Goal: Information Seeking & Learning: Learn about a topic

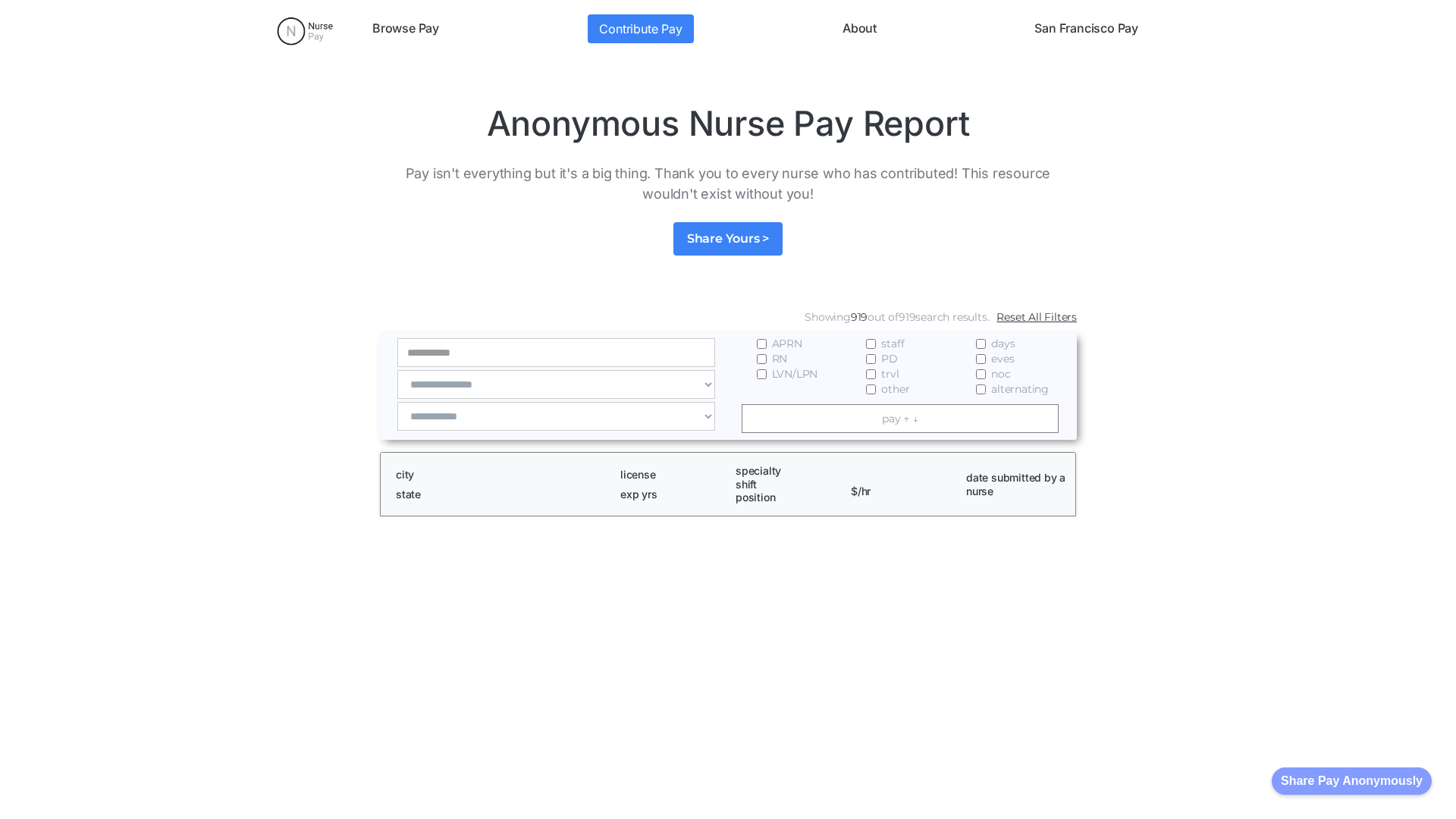
scroll to position [2063, 0]
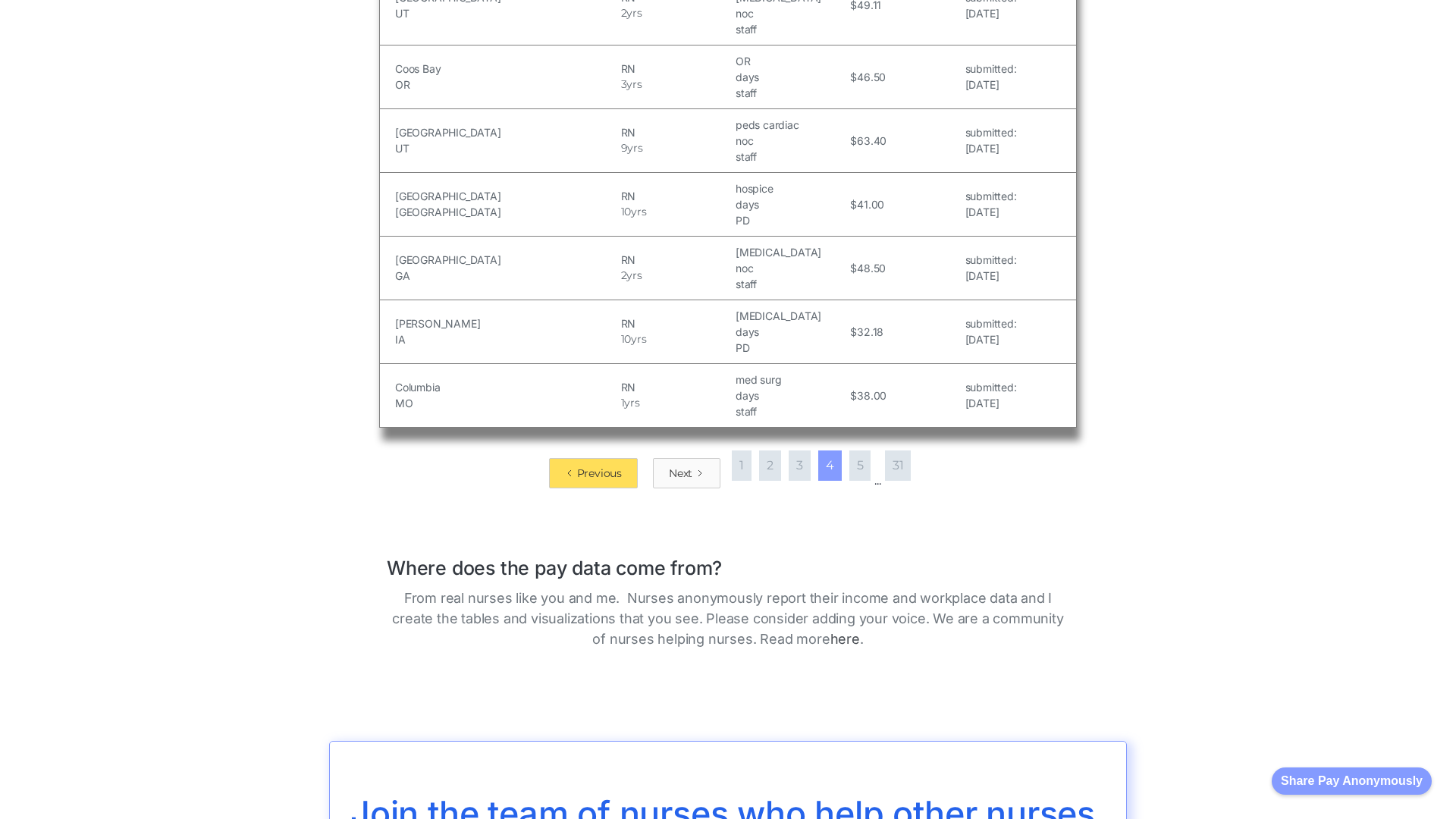
click at [681, 466] on div "Next" at bounding box center [680, 473] width 24 height 15
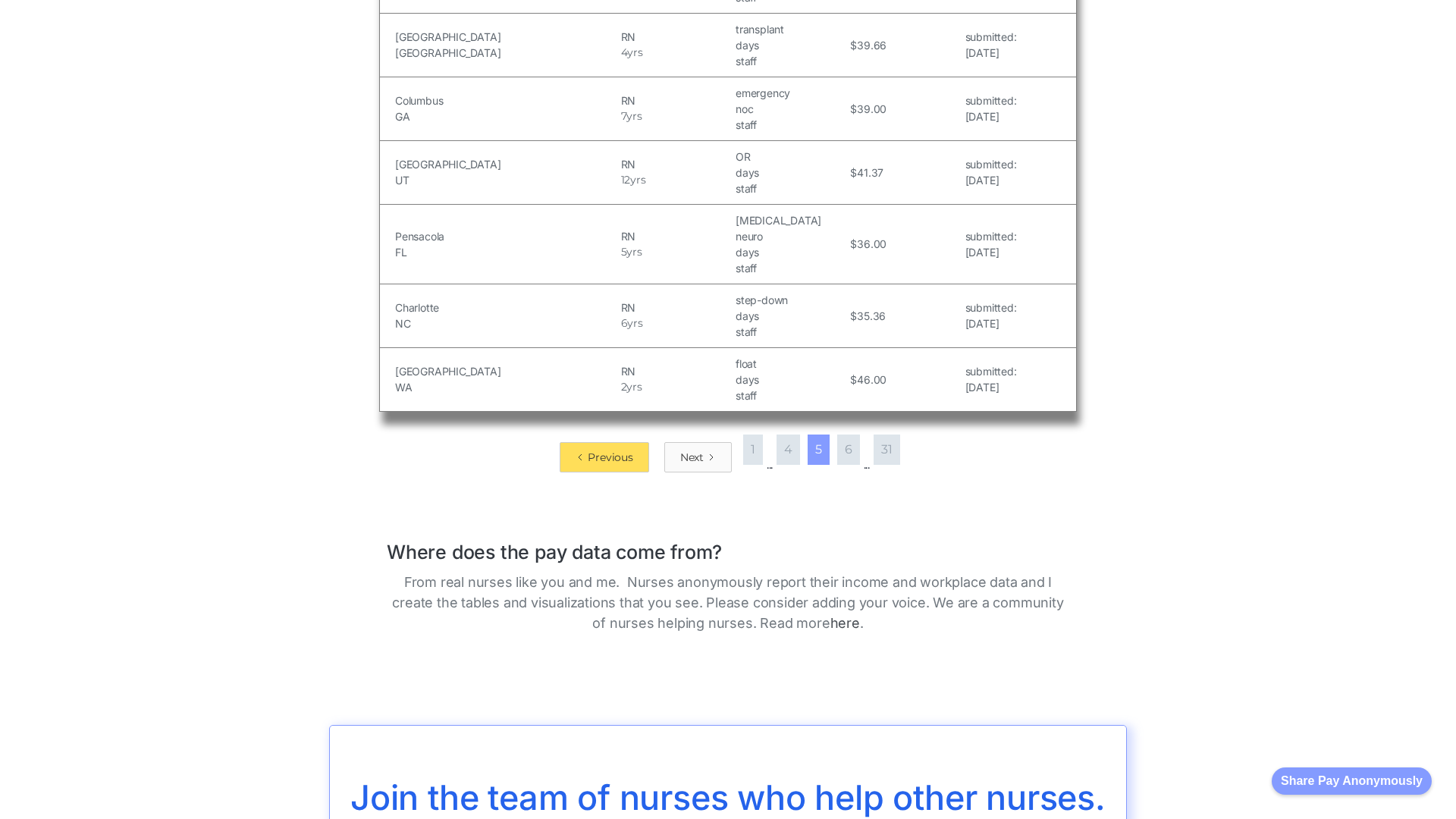
click at [692, 449] on div "Next" at bounding box center [692, 457] width 24 height 15
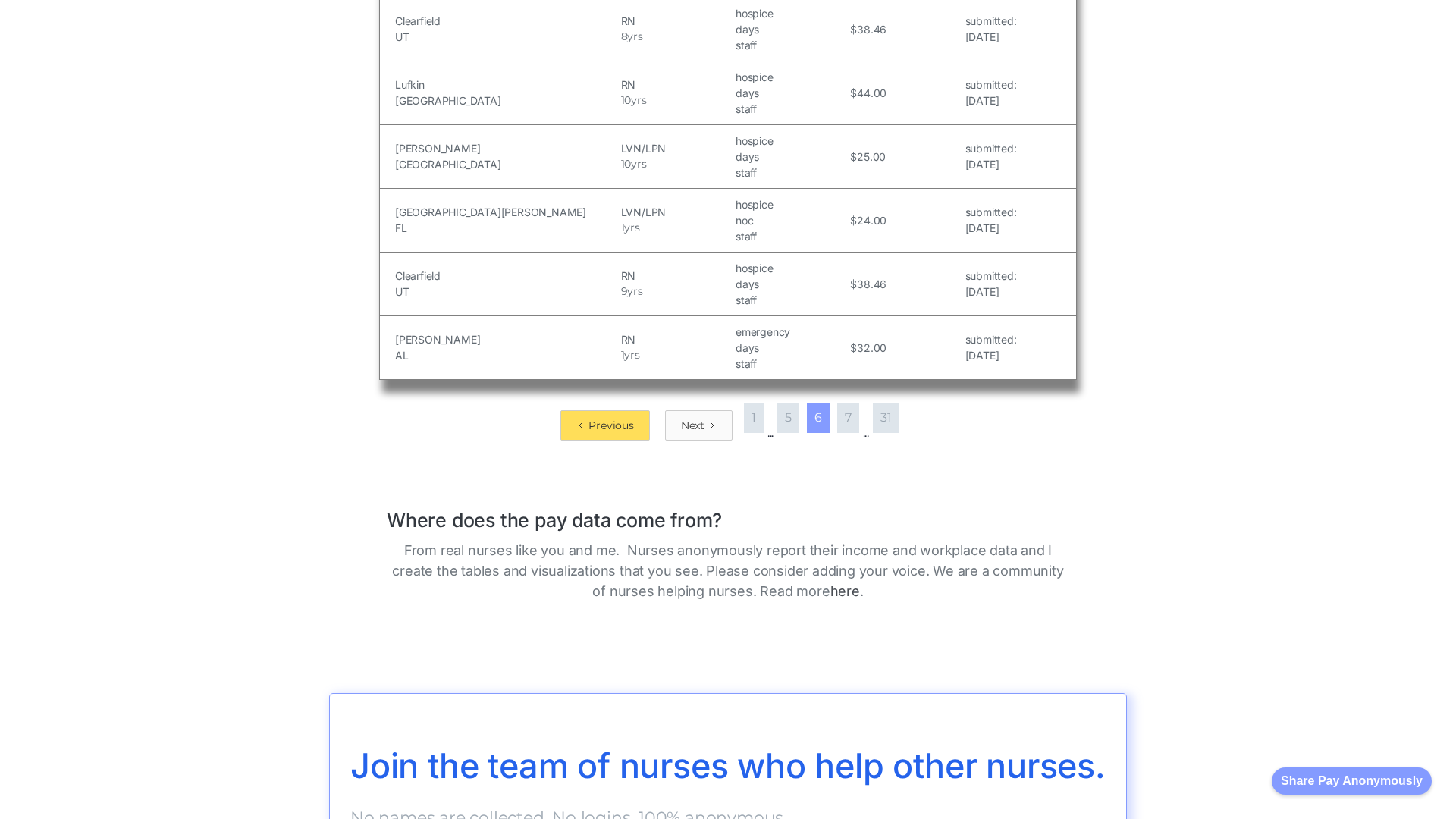
click at [692, 418] on div "Next" at bounding box center [692, 426] width 24 height 15
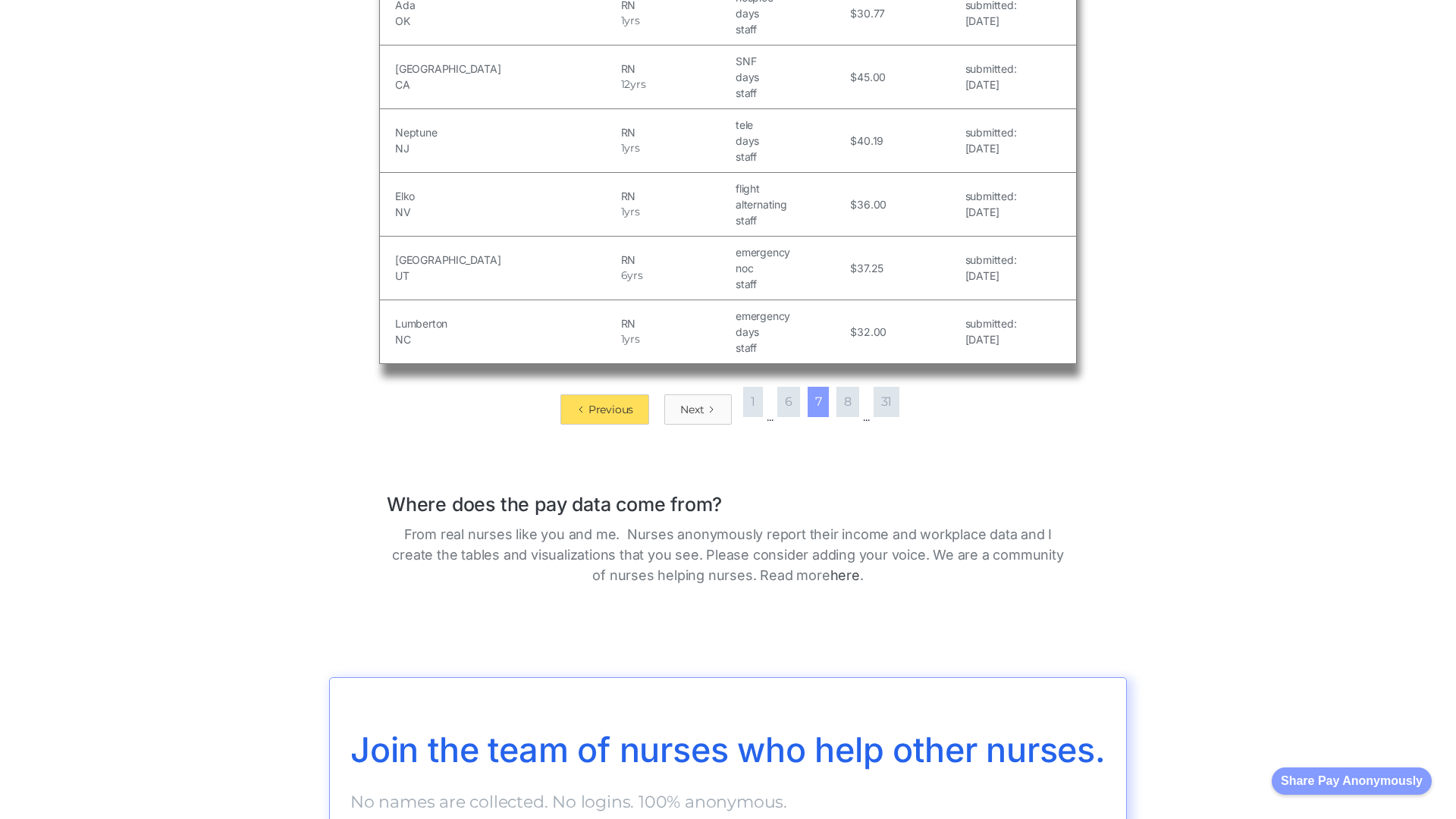
click at [692, 409] on div "Next" at bounding box center [692, 410] width 24 height 15
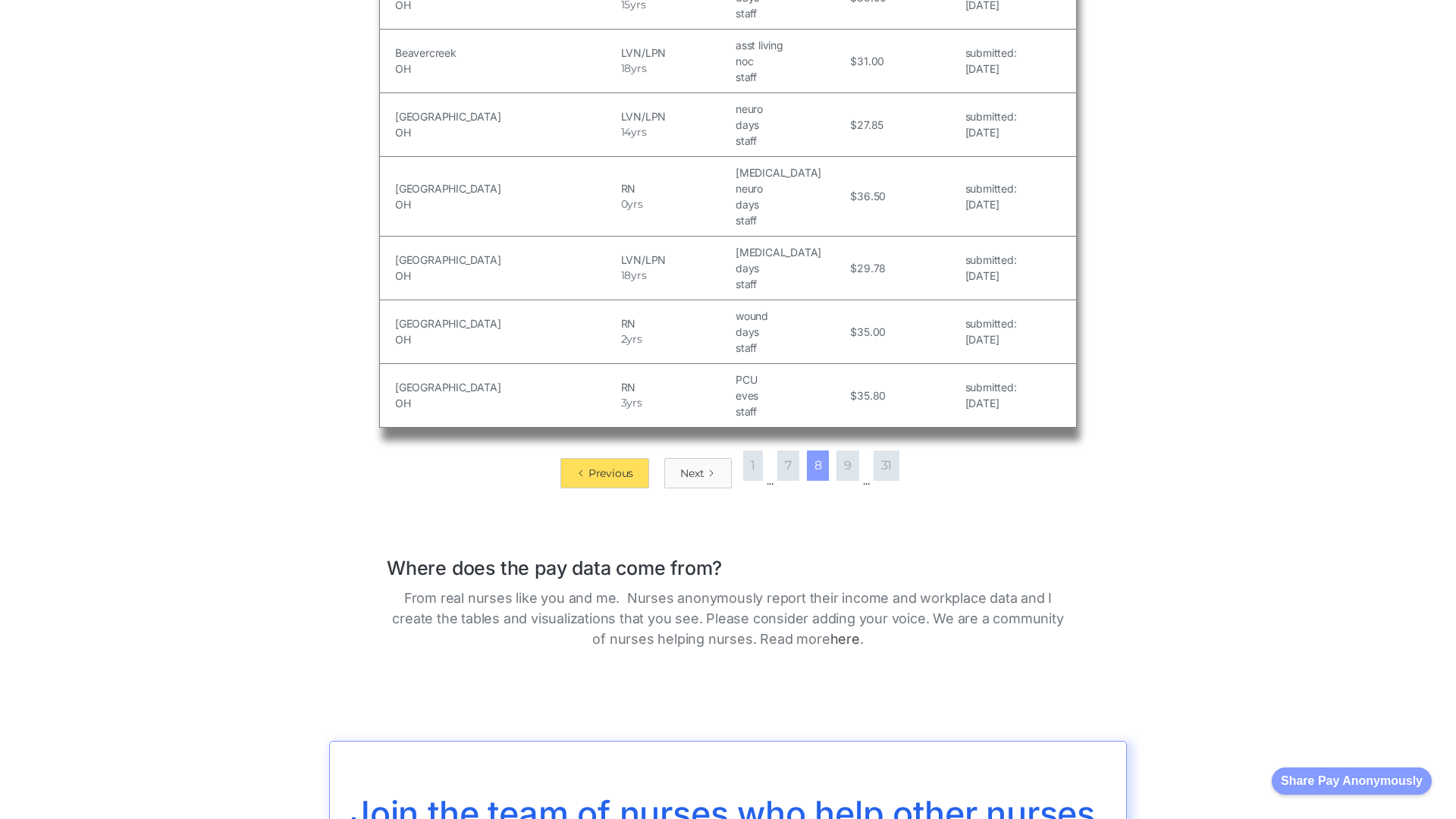
click at [692, 466] on div "Next" at bounding box center [692, 473] width 24 height 15
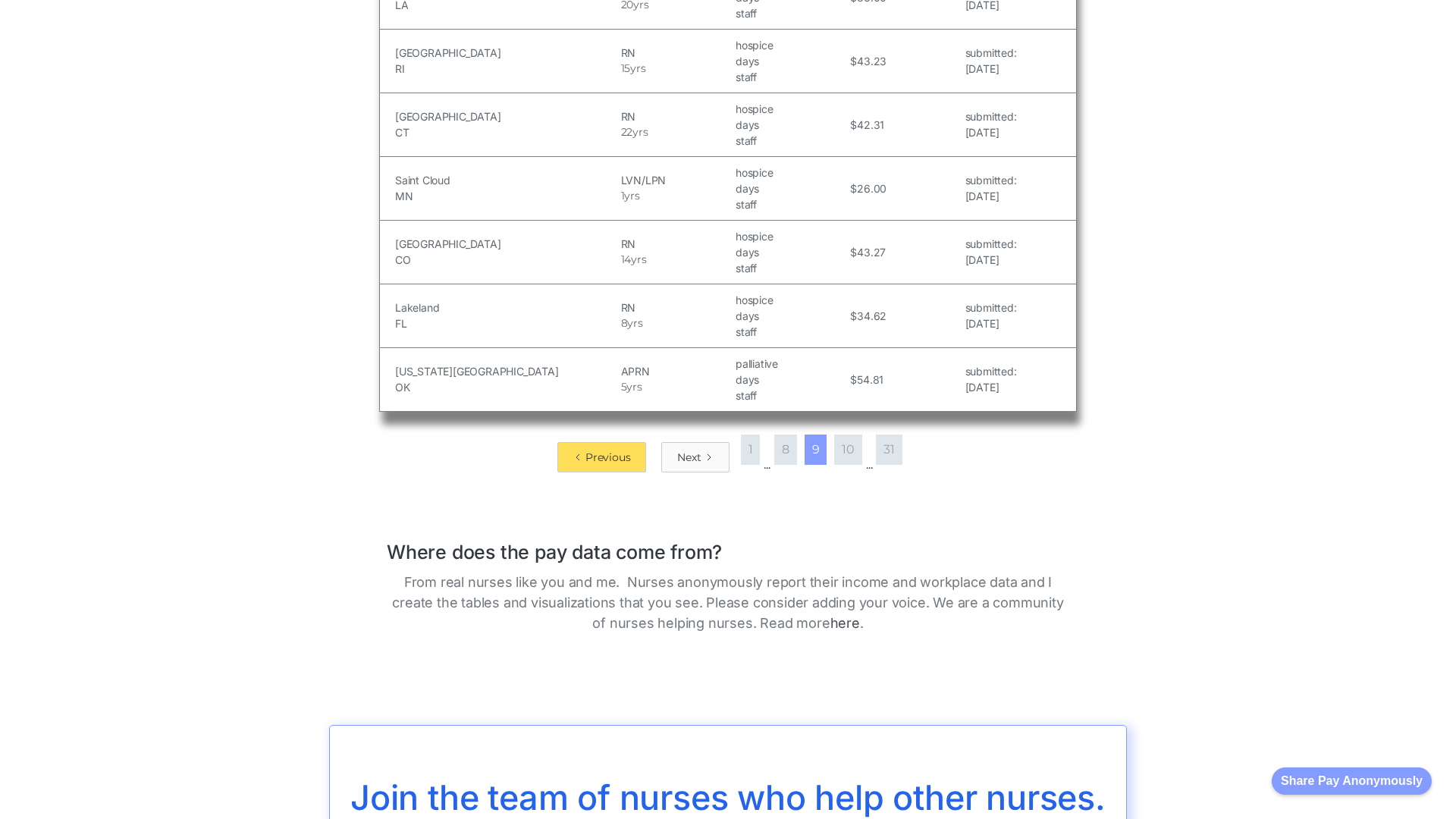
click at [688, 449] on div "Next" at bounding box center [688, 457] width 24 height 15
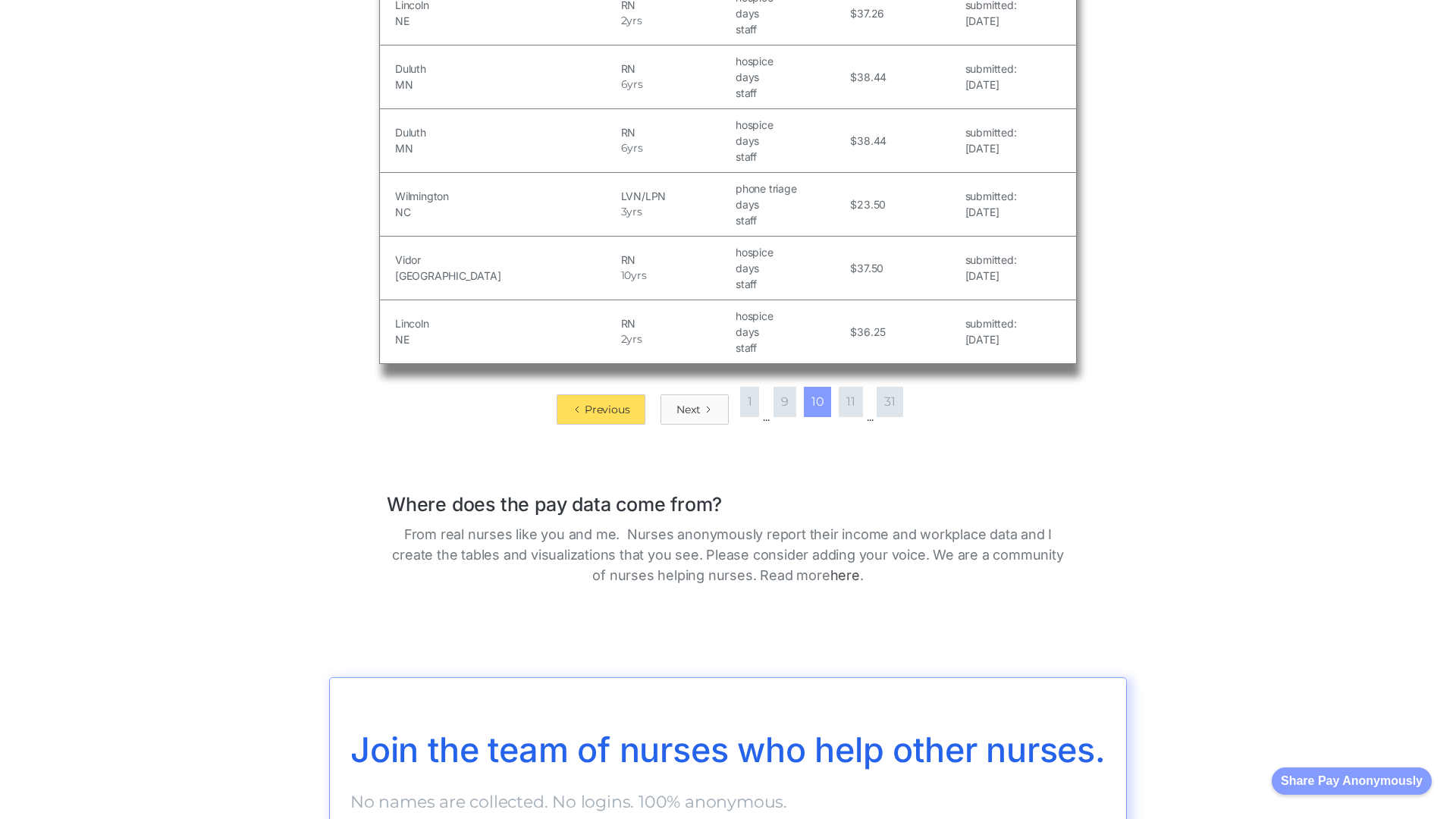
click at [685, 409] on div "Next" at bounding box center [688, 410] width 24 height 15
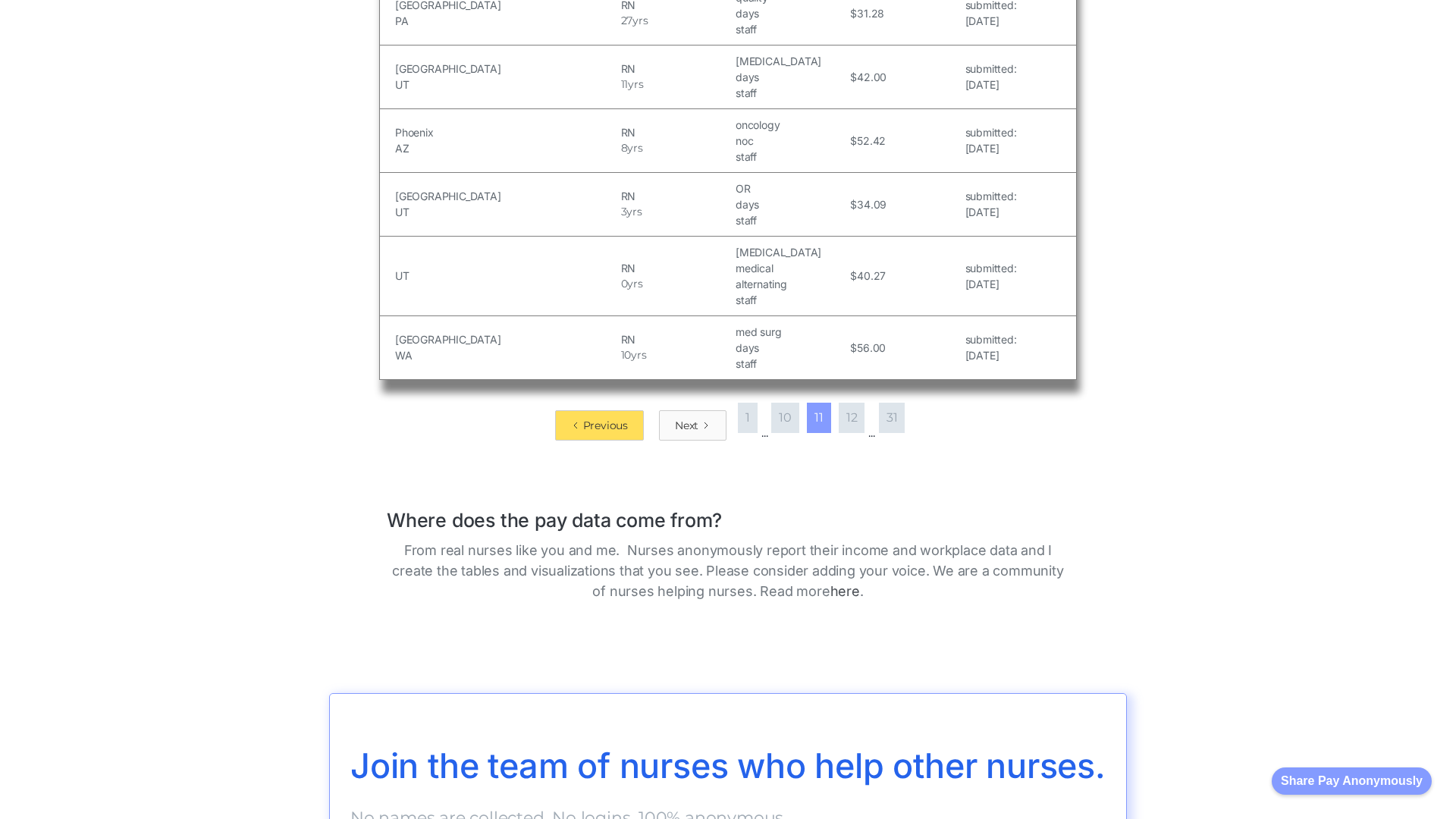
click at [681, 418] on div "Next" at bounding box center [686, 426] width 24 height 15
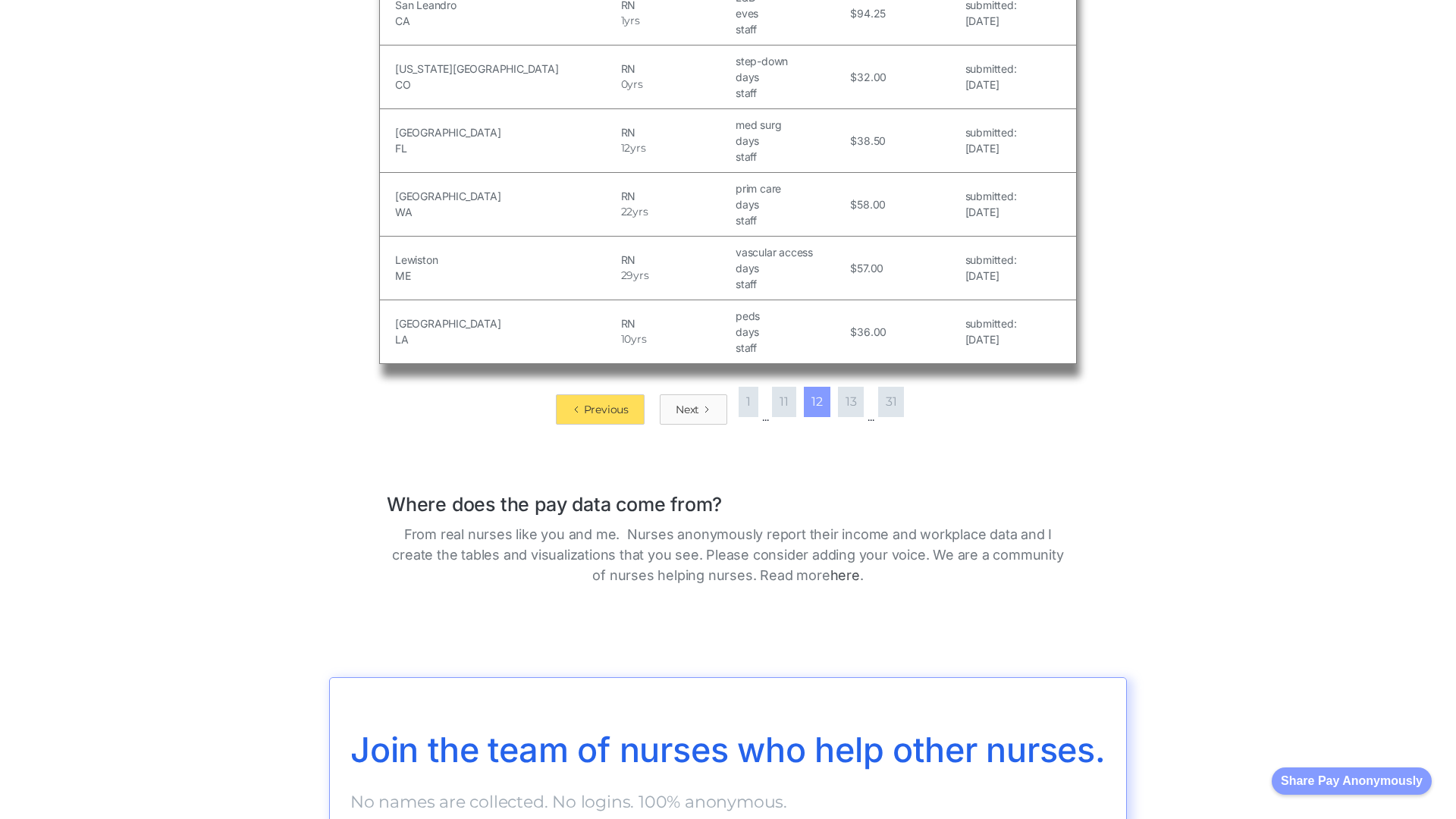
click at [681, 409] on div "Next" at bounding box center [687, 410] width 24 height 15
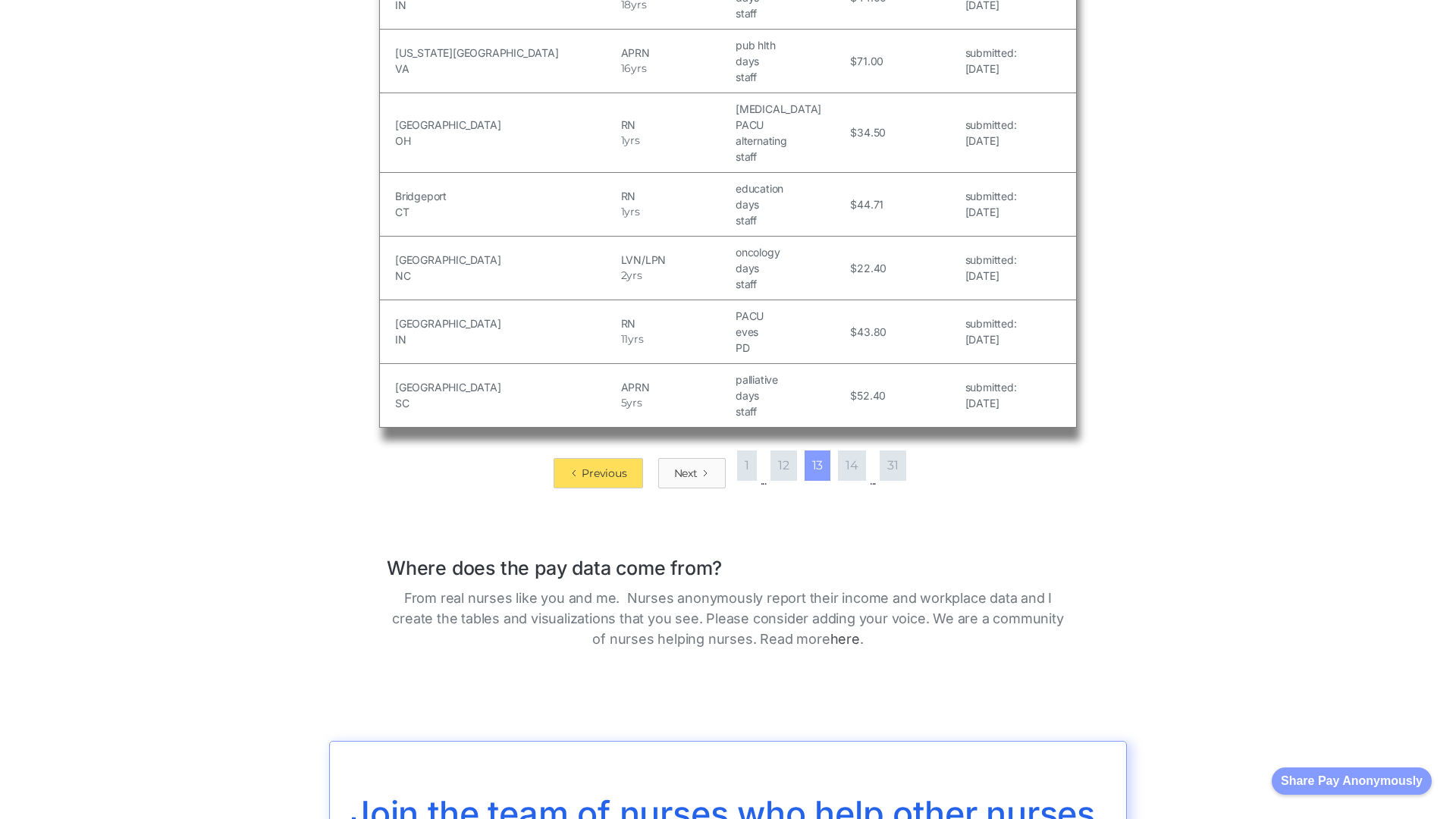
click at [681, 466] on div "Next" at bounding box center [685, 473] width 24 height 15
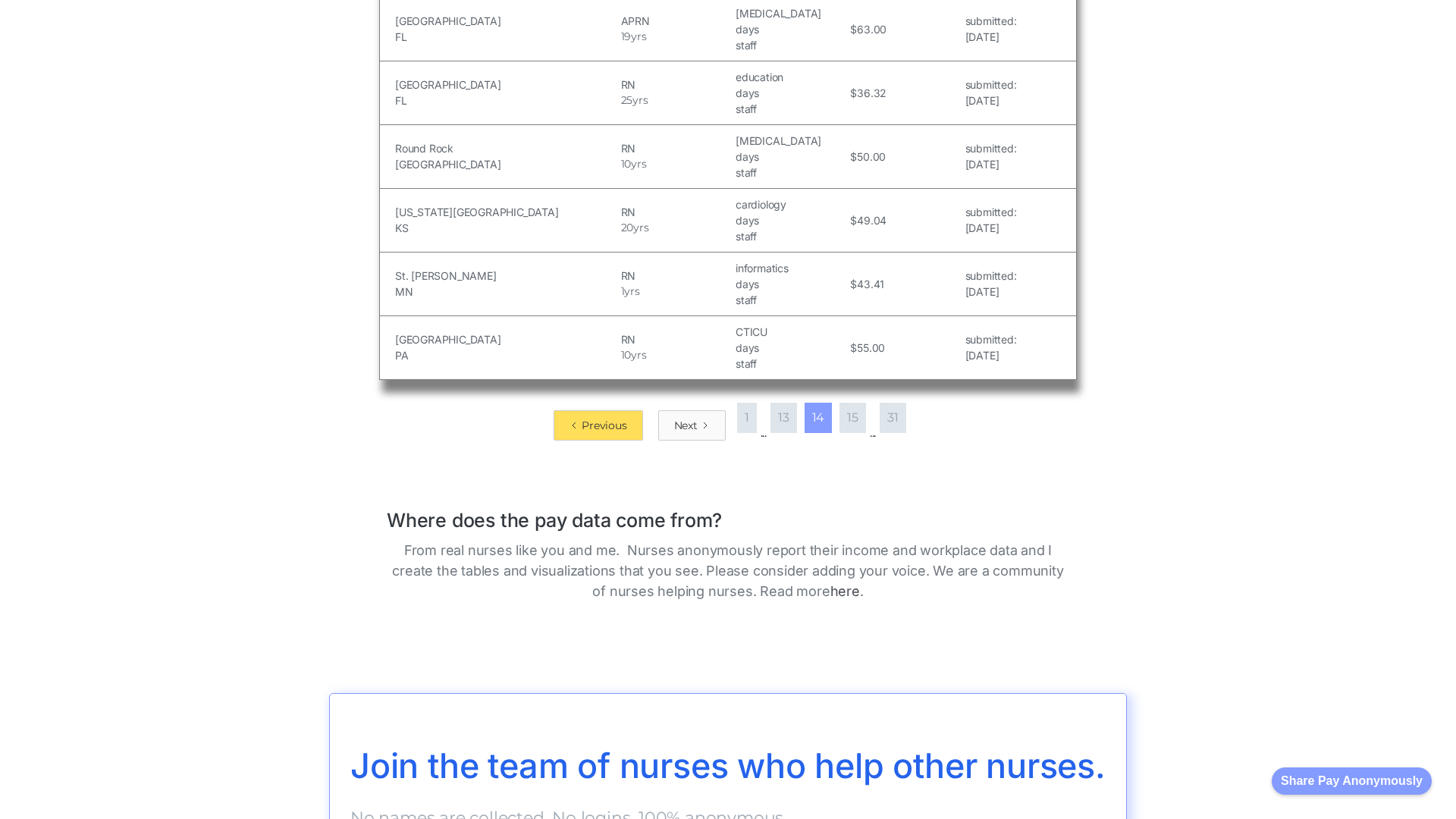
click at [681, 418] on div "Next" at bounding box center [685, 426] width 24 height 15
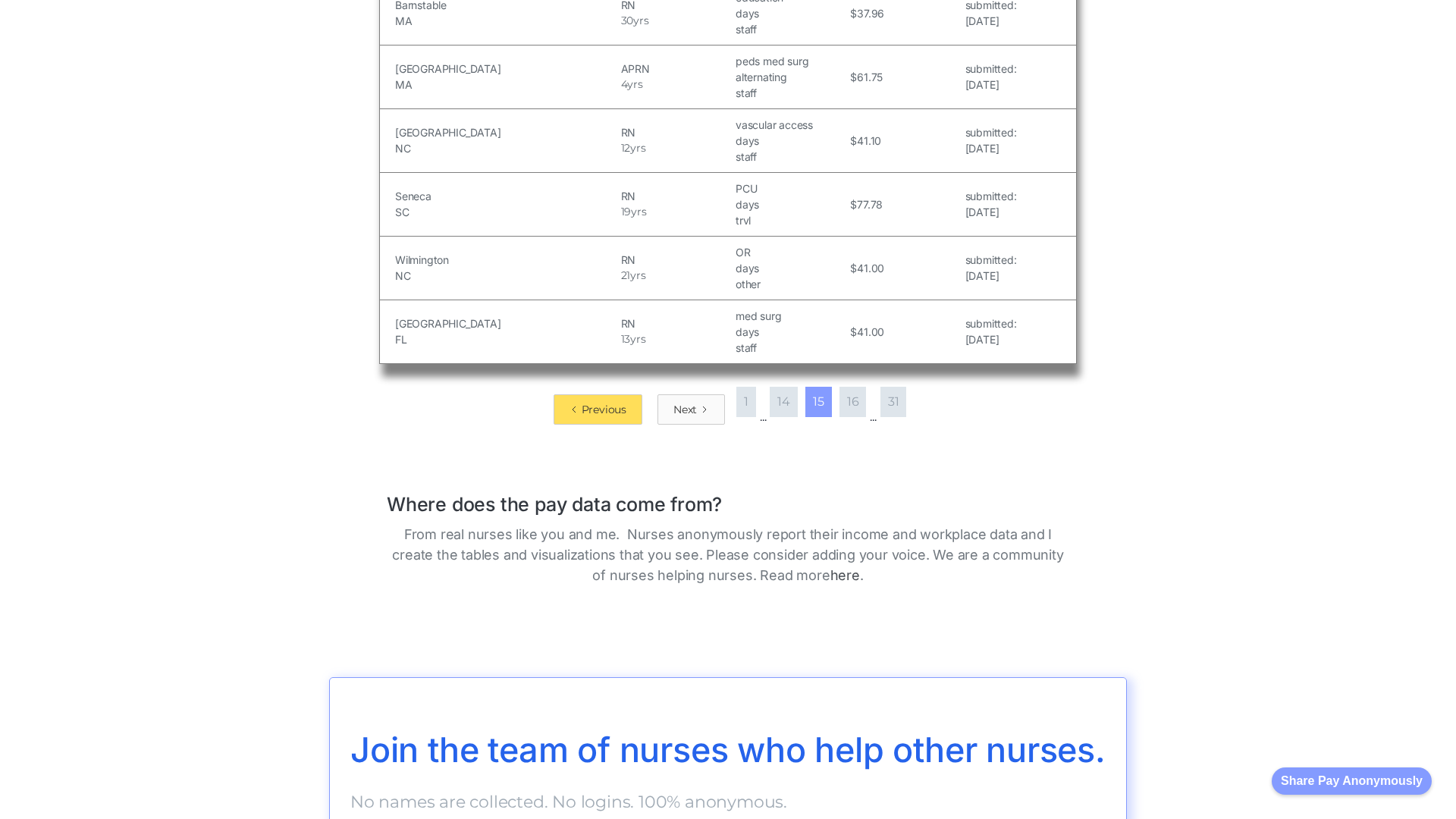
click at [681, 402] on div "Next" at bounding box center [684, 410] width 24 height 15
